Goal: Find specific page/section: Find specific page/section

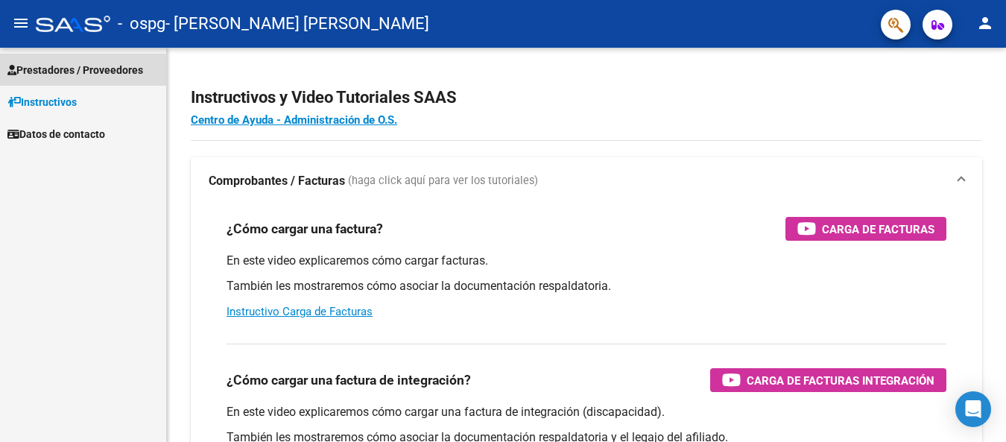
click at [79, 75] on span "Prestadores / Proveedores" at bounding box center [75, 70] width 136 height 16
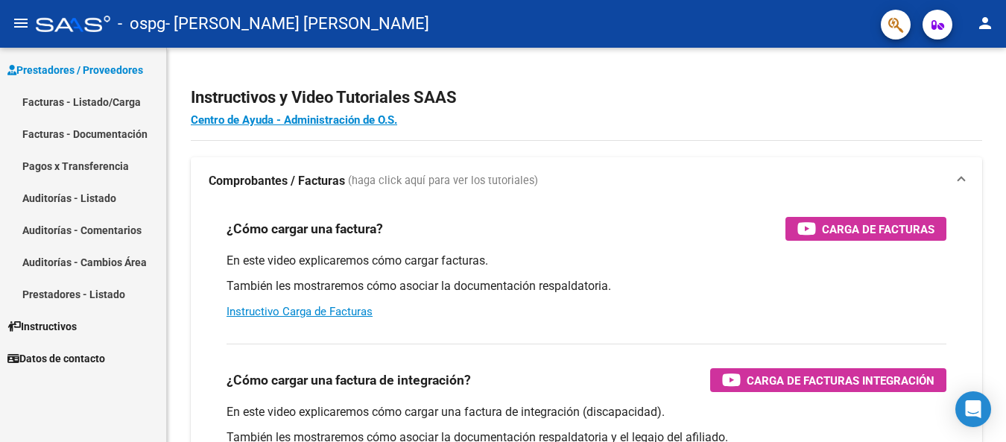
click at [88, 107] on link "Facturas - Listado/Carga" at bounding box center [83, 102] width 166 height 32
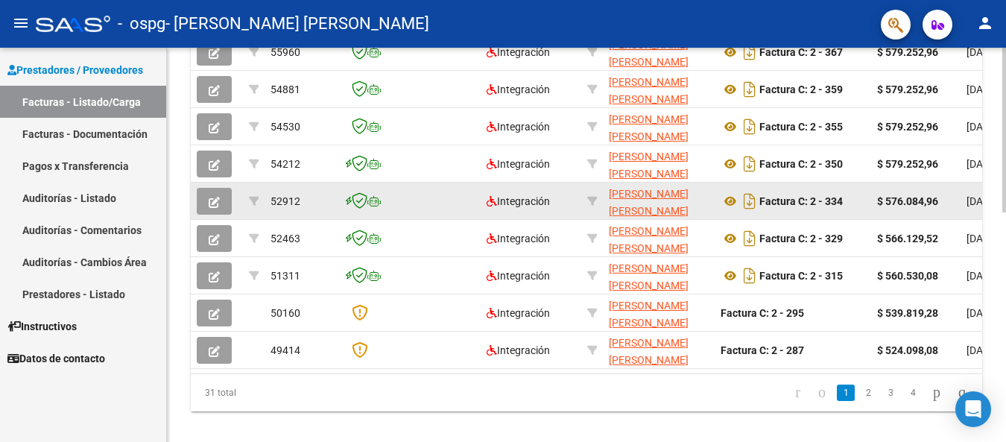
scroll to position [551, 0]
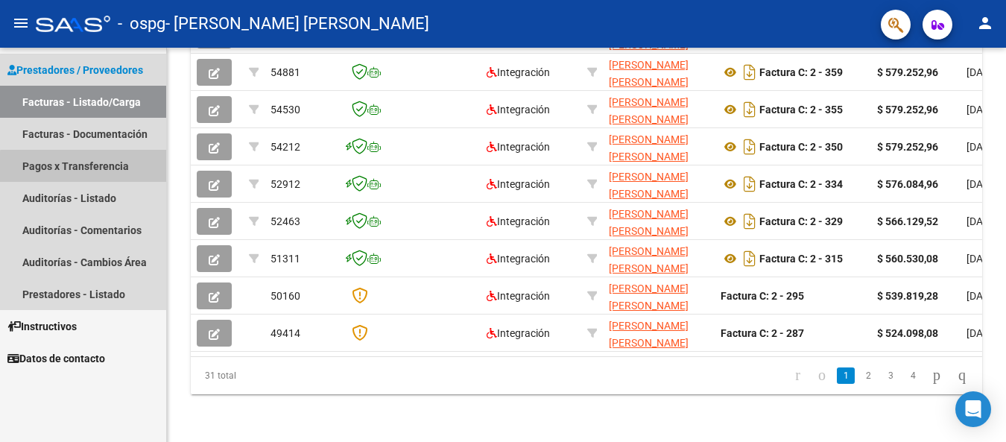
click at [92, 168] on link "Pagos x Transferencia" at bounding box center [83, 166] width 166 height 32
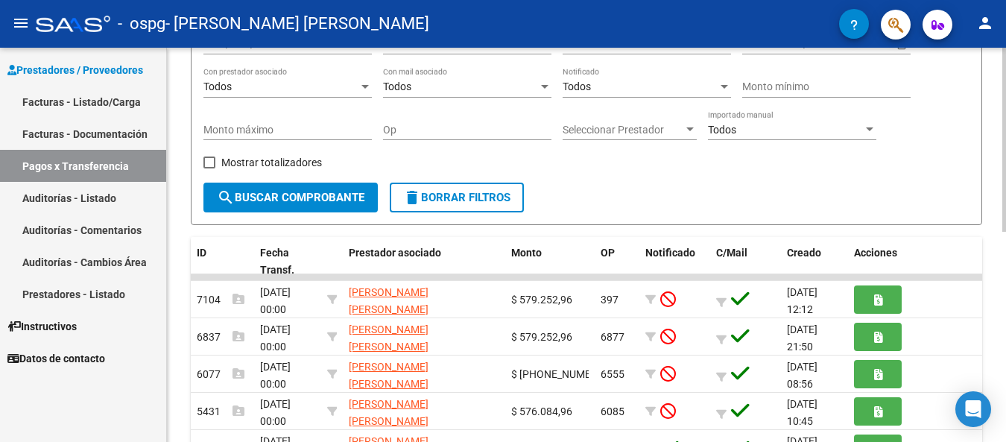
scroll to position [224, 0]
